Goal: Task Accomplishment & Management: Complete application form

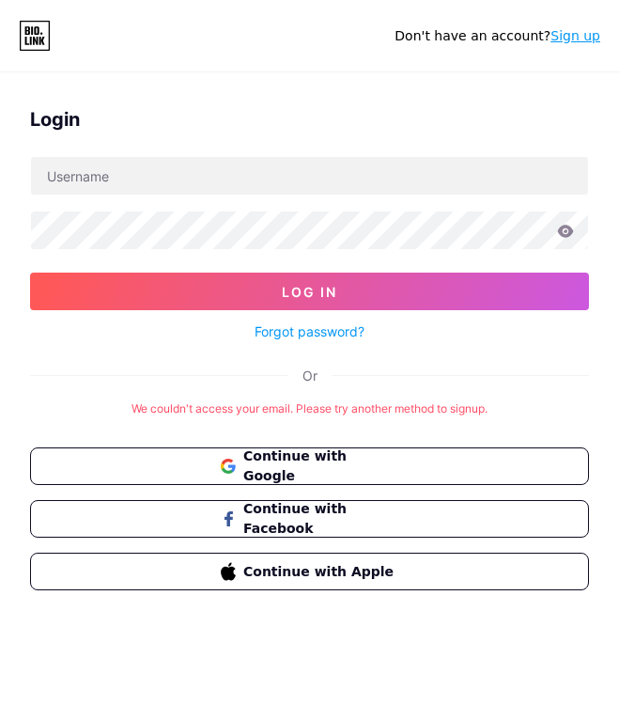
drag, startPoint x: 336, startPoint y: 638, endPoint x: 333, endPoint y: 605, distance: 33.1
click at [336, 638] on div "Login Log In Forgot password? Or We couldn't access your email. Please try anot…" at bounding box center [309, 412] width 619 height 705
click at [251, 78] on div "Login Log In Forgot password? Or We couldn't access your email. Please try anot…" at bounding box center [309, 412] width 619 height 705
drag, startPoint x: 314, startPoint y: 648, endPoint x: 379, endPoint y: 398, distance: 258.2
click at [314, 648] on div "Login Log In Forgot password? Or We couldn't access your email. Please try anot…" at bounding box center [309, 412] width 619 height 705
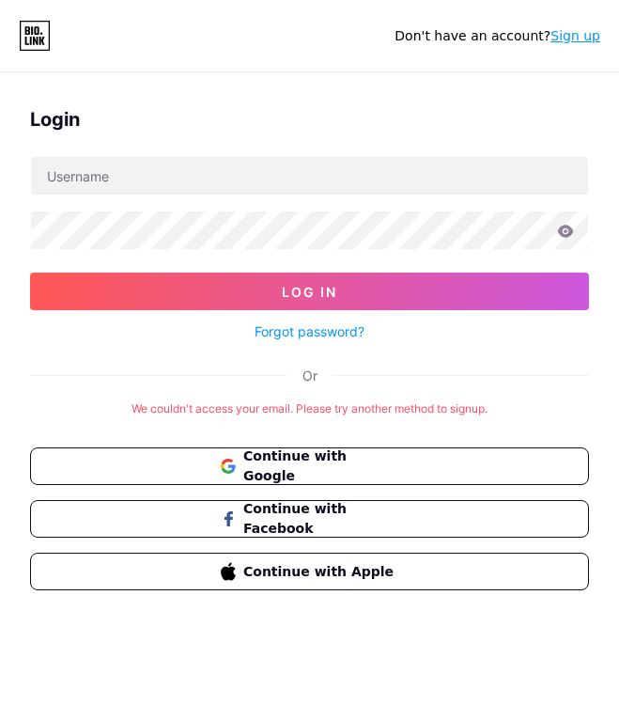
click at [286, 633] on div "Login Log In Forgot password? Or We couldn't access your email. Please try anot…" at bounding box center [309, 412] width 619 height 705
